Goal: Information Seeking & Learning: Learn about a topic

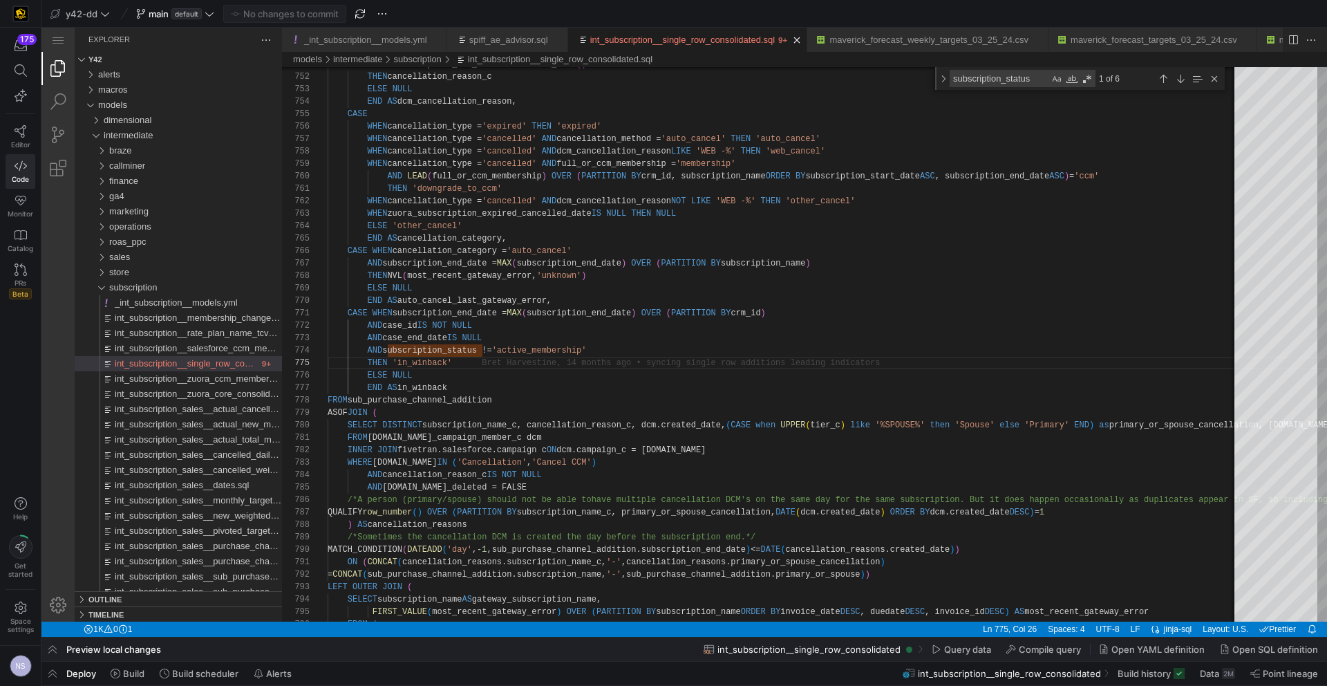
scroll to position [50, 125]
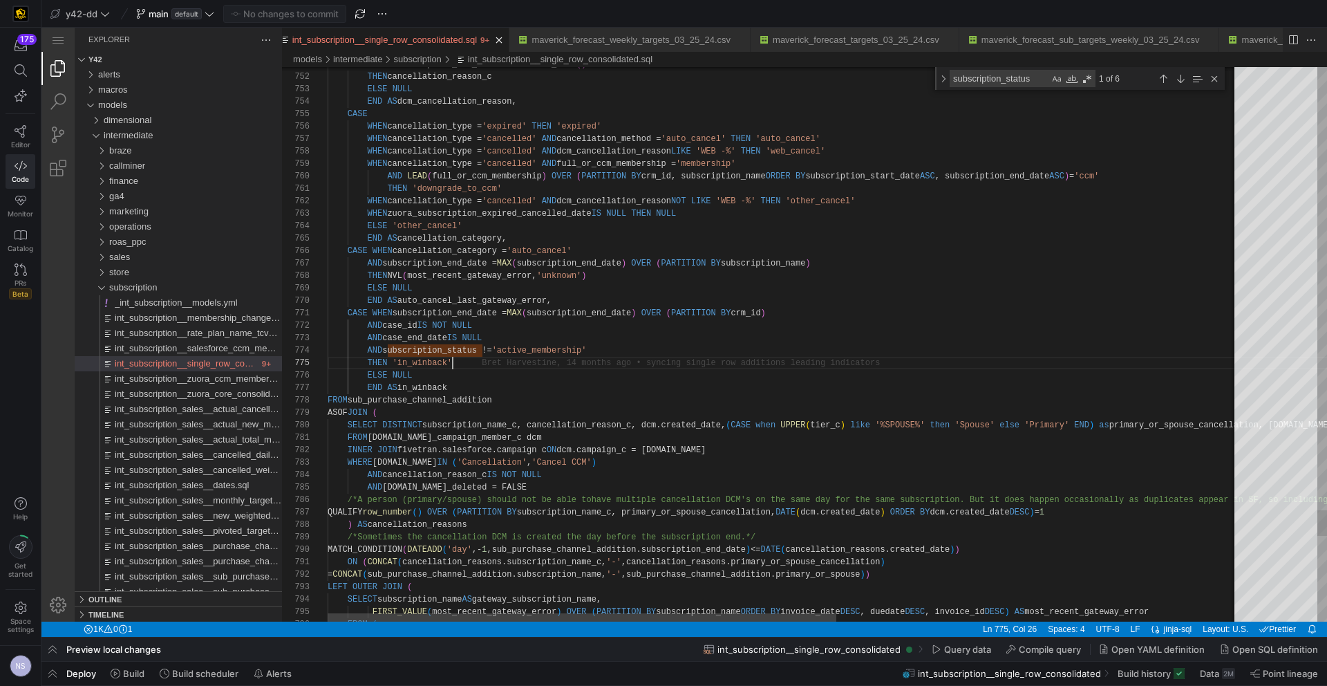
click at [1000, 77] on textarea "subscription_status" at bounding box center [1000, 79] width 99 height 16
type textarea "c"
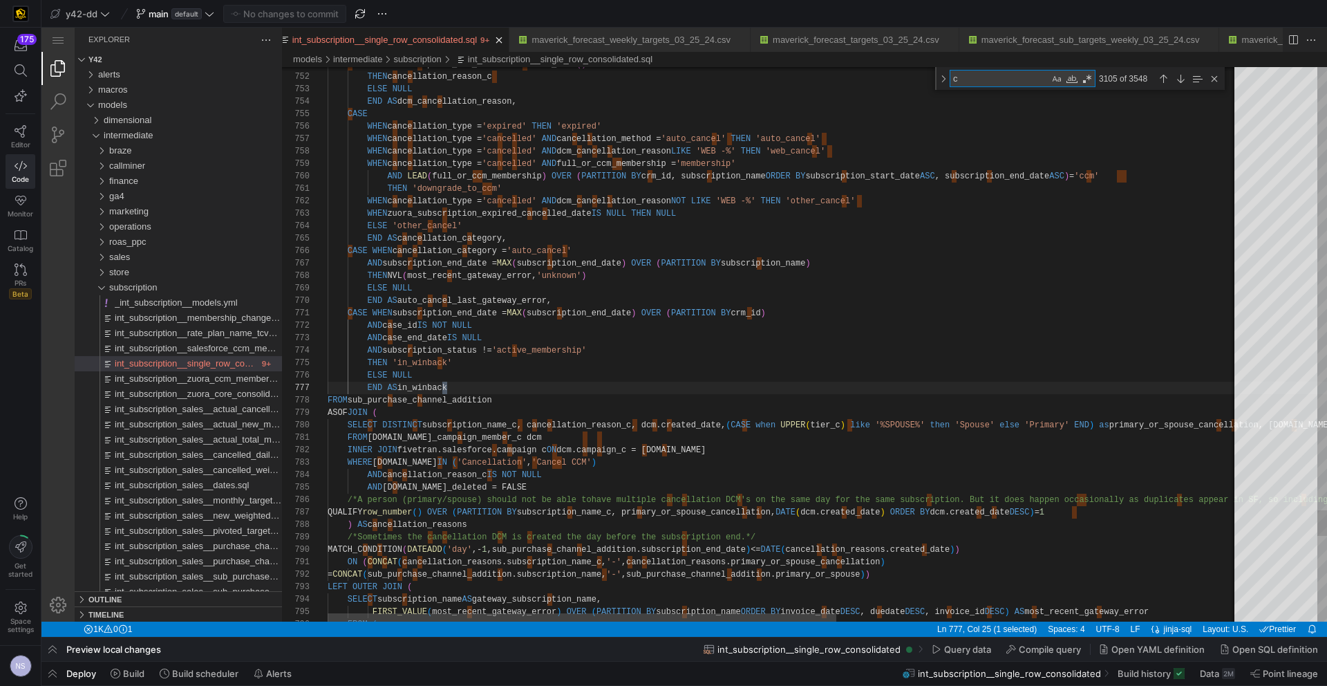
type textarea "the same subscription. But it does happen occasionally as duplicates appear in …"
type textarea "co"
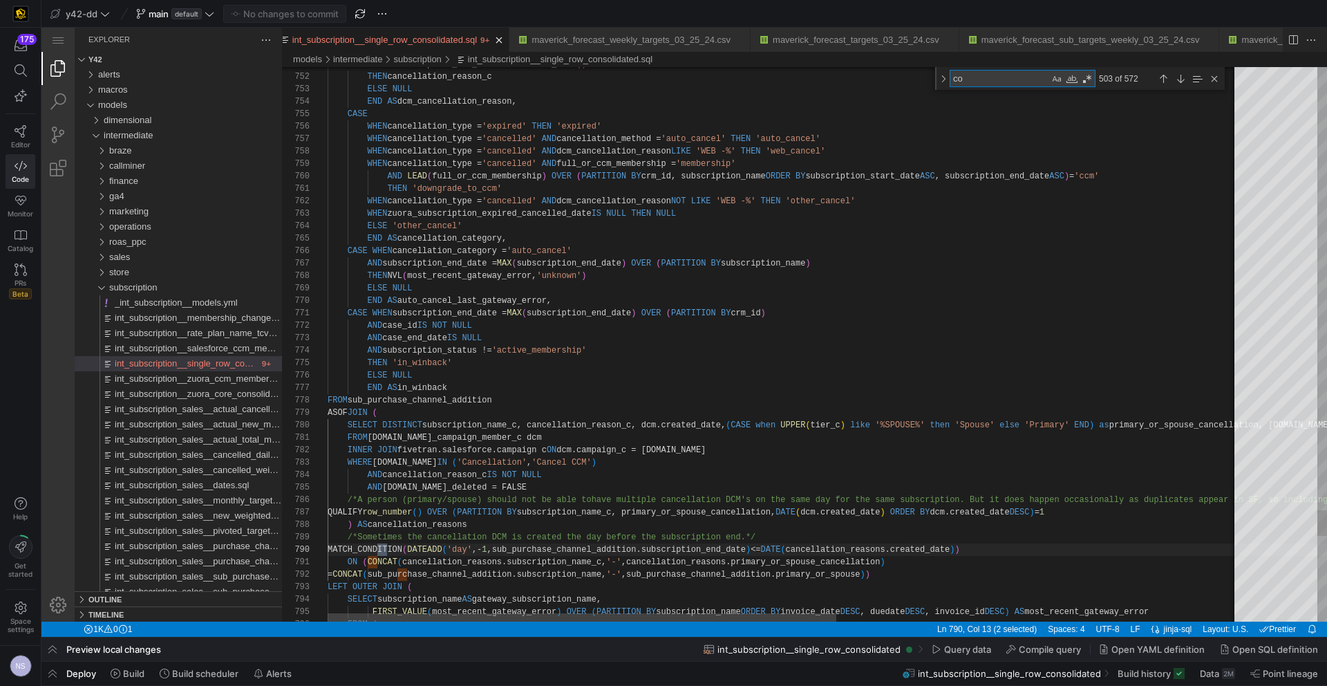
type textarea ") QUALIFY row_number = 1 ), referrals AS ( SELECT DISTINCT name, referred_c, re…"
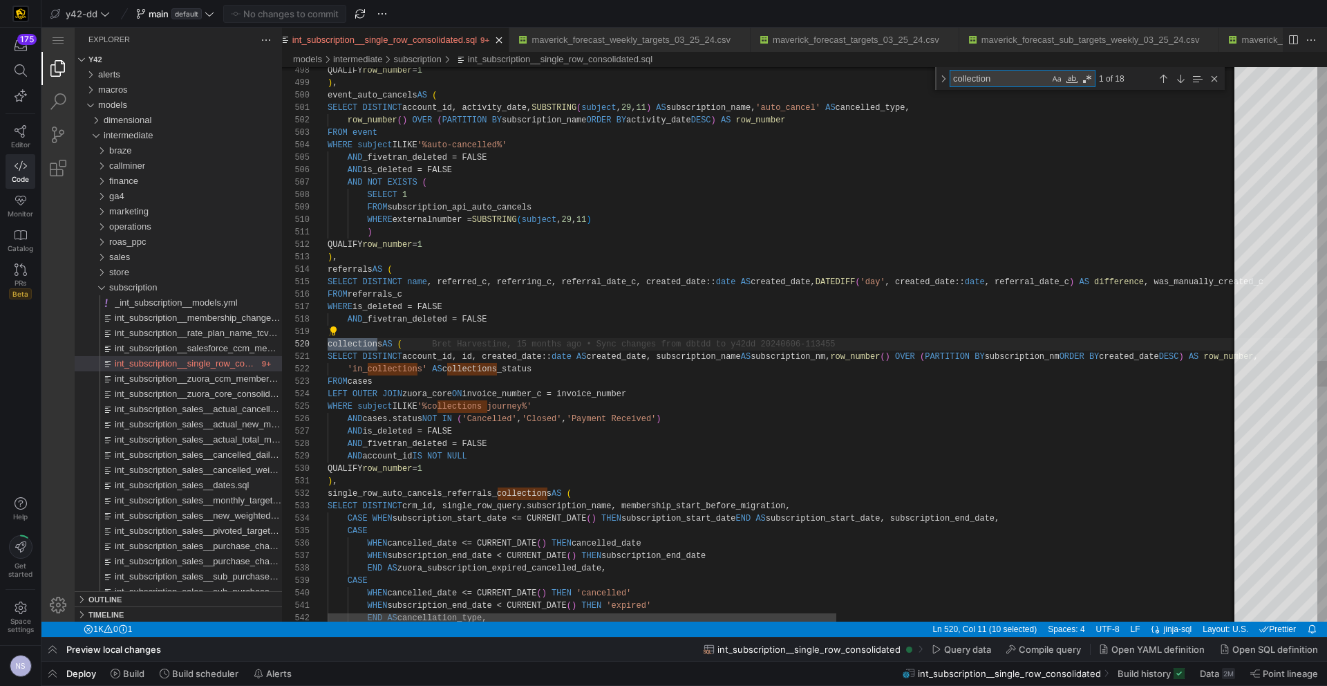
scroll to position [124, 50]
type textarea "collection"
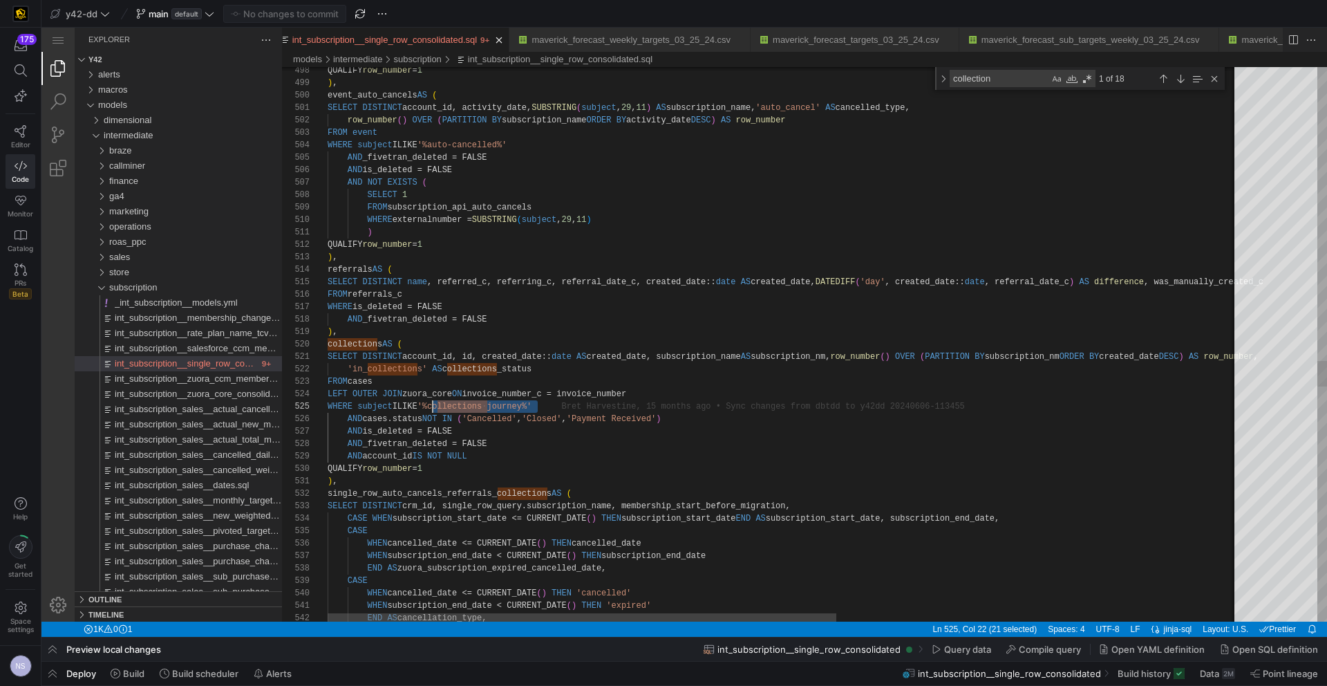
drag, startPoint x: 539, startPoint y: 405, endPoint x: 432, endPoint y: 406, distance: 107.2
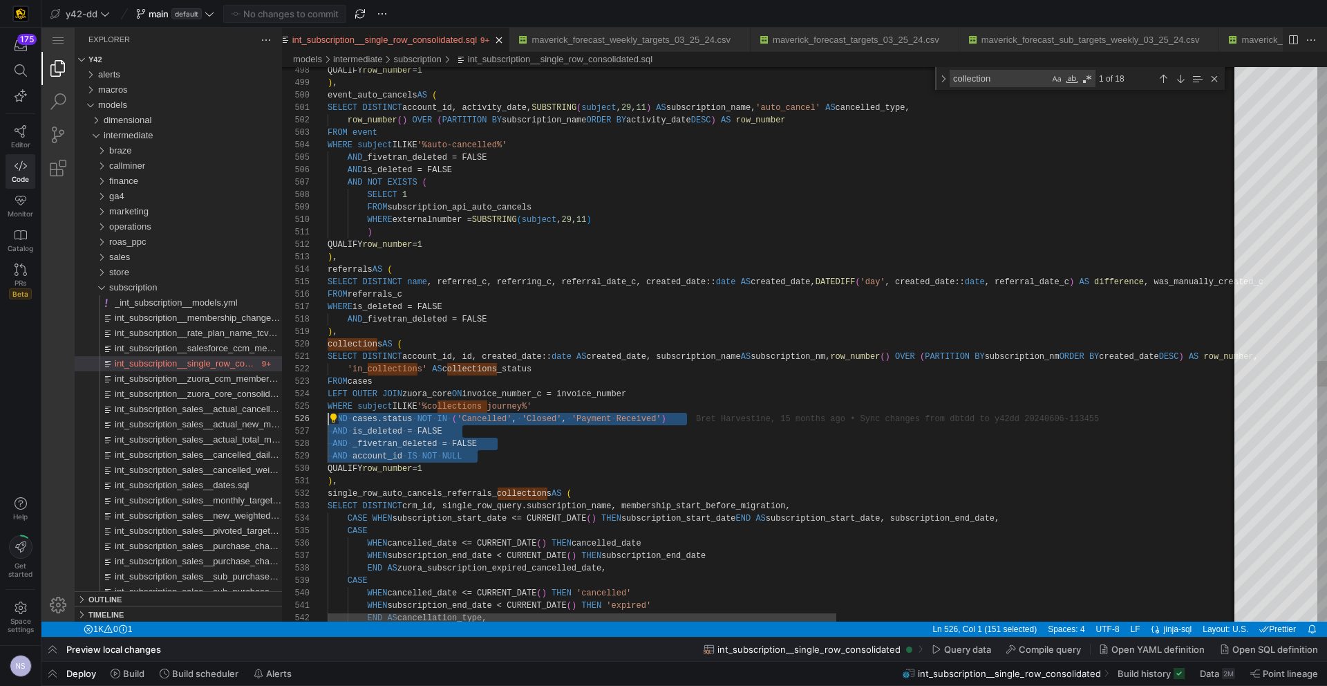
drag, startPoint x: 513, startPoint y: 458, endPoint x: 298, endPoint y: 419, distance: 218.5
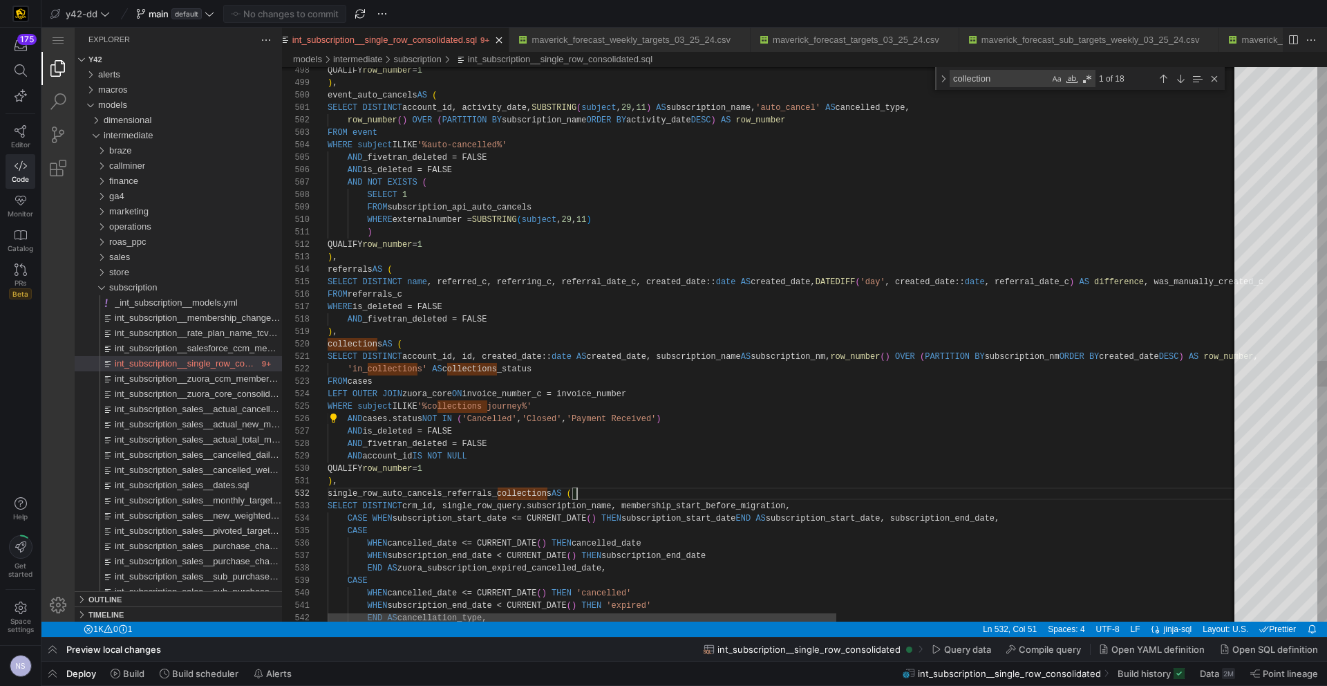
type textarea "SELECT DISTINCT account_id, id, created_date::date AS created_date, subscriptio…"
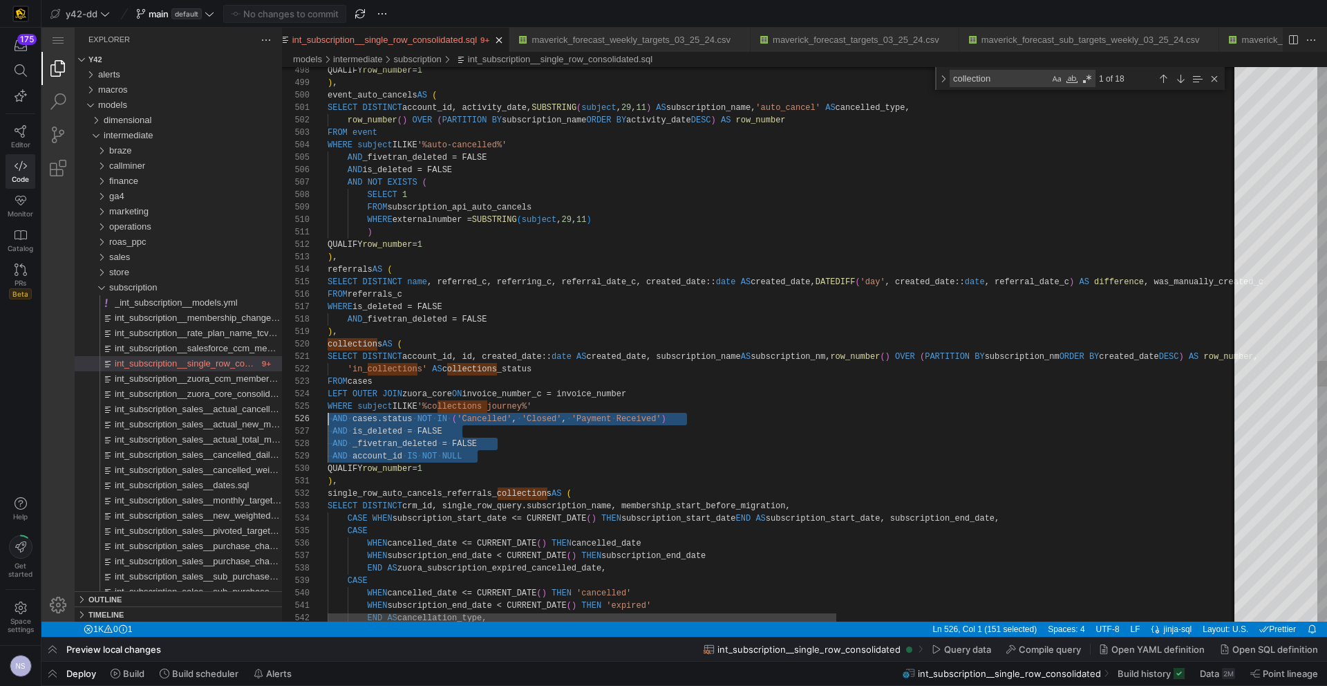
scroll to position [62, 0]
drag, startPoint x: 489, startPoint y: 454, endPoint x: 297, endPoint y: 414, distance: 196.2
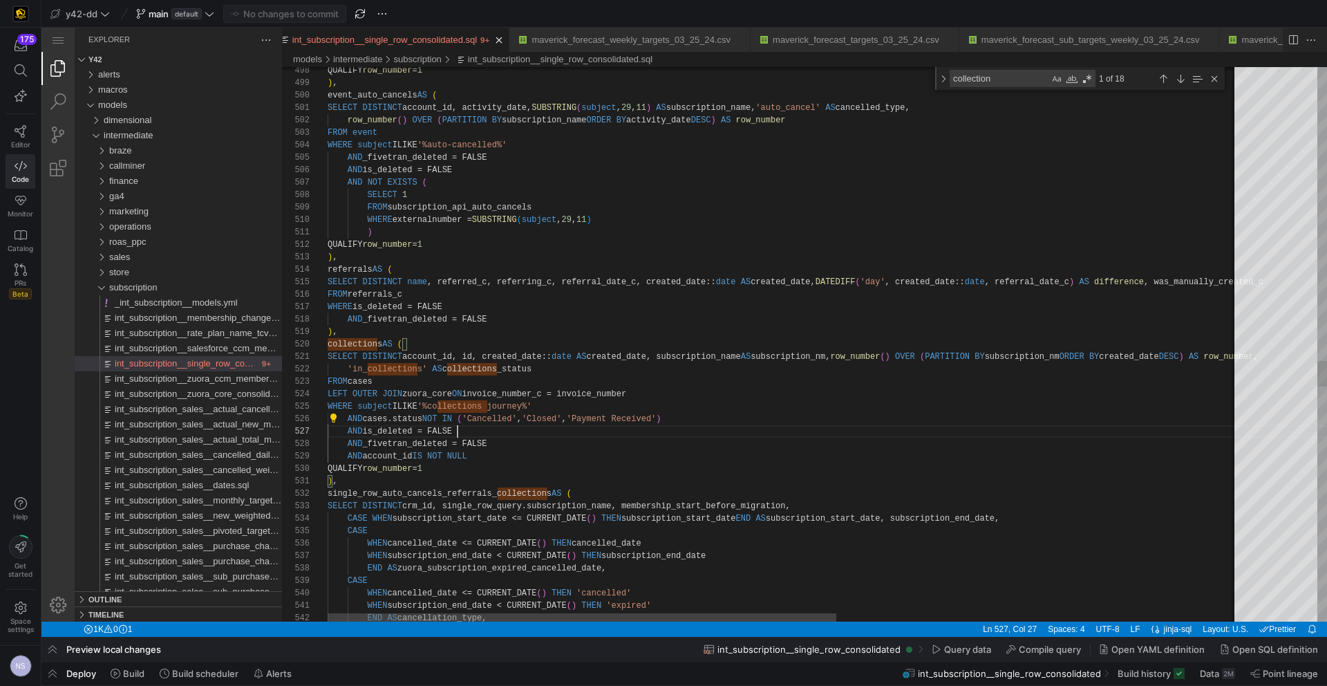
scroll to position [75, 130]
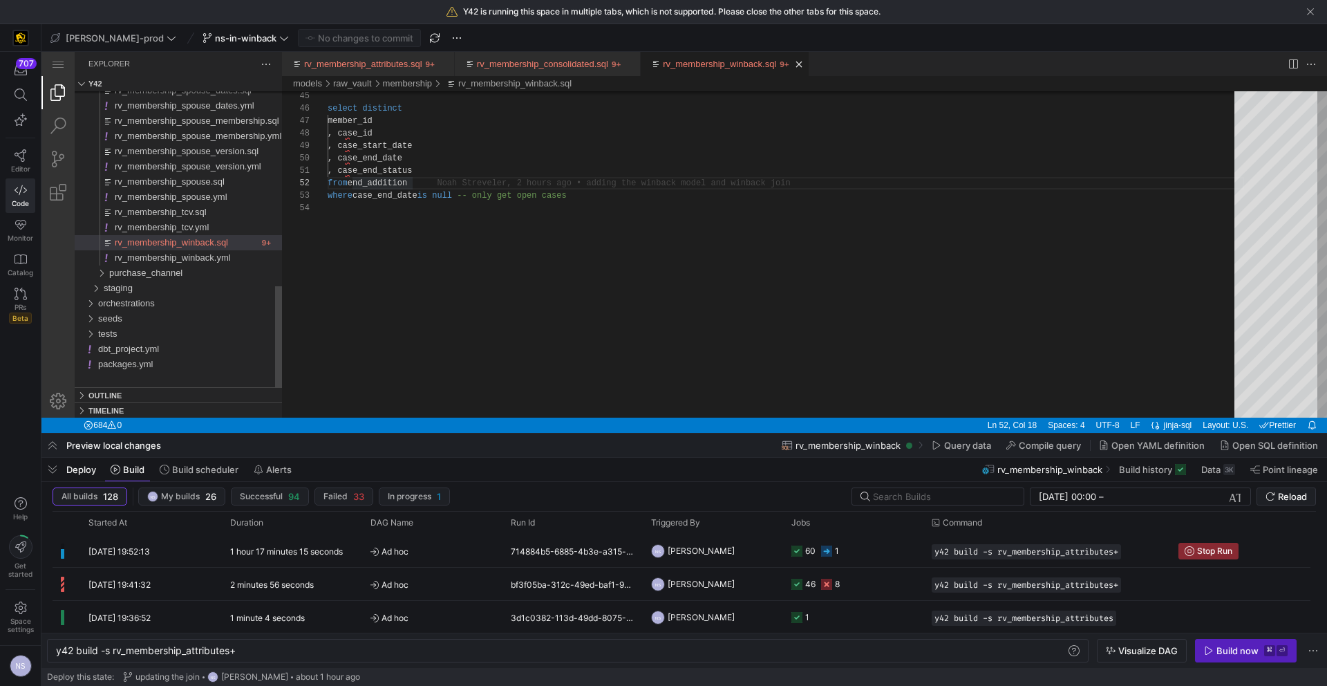
scroll to position [37, 85]
click at [848, 558] on y42-job-status-cell-renderer "60 1" at bounding box center [854, 550] width 124 height 31
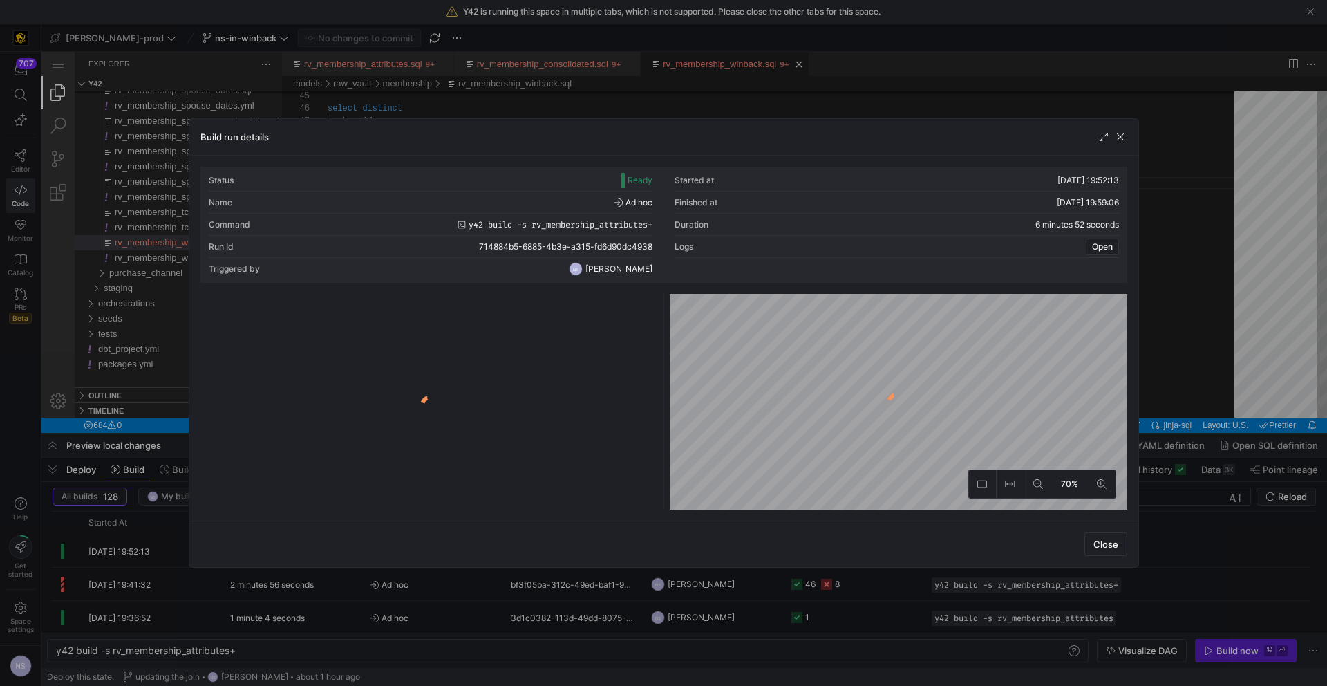
click at [1248, 418] on div at bounding box center [663, 343] width 1327 height 686
